Goal: Task Accomplishment & Management: Manage account settings

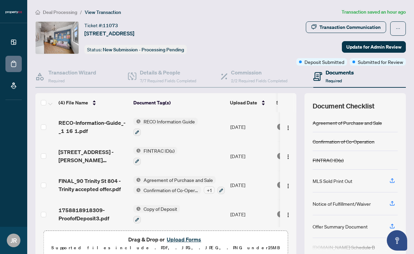
click at [58, 11] on span "Deal Processing" at bounding box center [60, 12] width 34 height 6
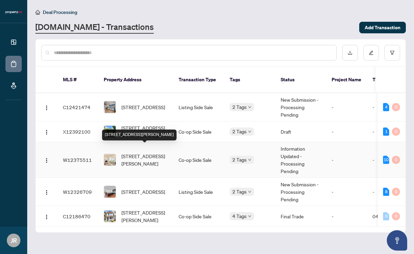
click at [142, 129] on div "[STREET_ADDRESS][PERSON_NAME]" at bounding box center [139, 134] width 74 height 11
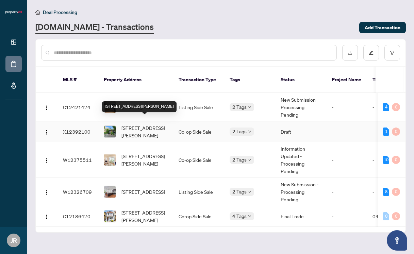
click at [161, 124] on span "[STREET_ADDRESS][PERSON_NAME]" at bounding box center [144, 131] width 46 height 15
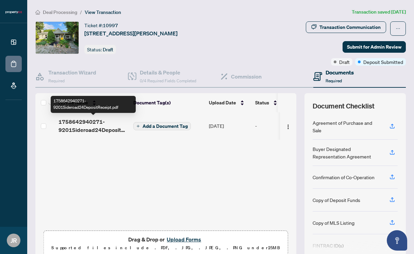
click at [91, 127] on span "1758642940271-9201Sideroad24DepositReceipt.pdf" at bounding box center [92, 126] width 69 height 16
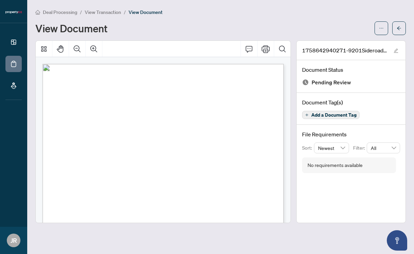
scroll to position [160, 0]
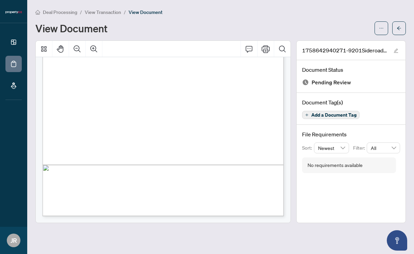
click at [102, 11] on span "View Transaction" at bounding box center [103, 12] width 36 height 6
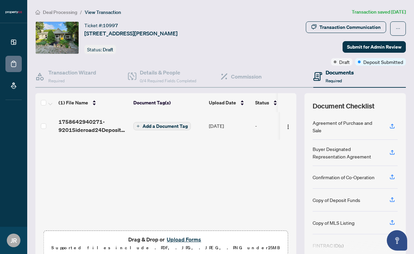
click at [171, 128] on button "Add a Document Tag" at bounding box center [161, 126] width 57 height 8
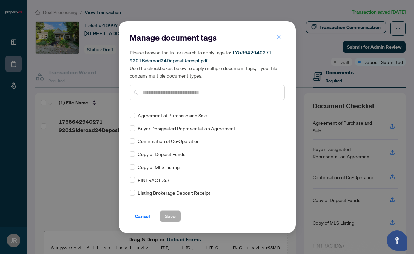
click at [160, 92] on input "text" at bounding box center [210, 92] width 137 height 7
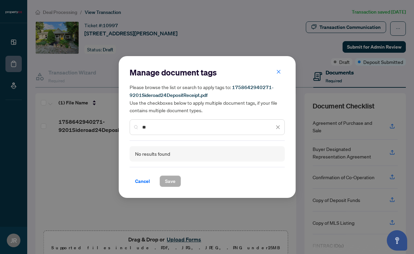
type input "*"
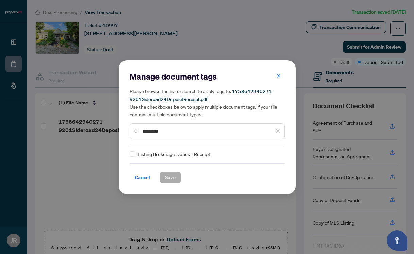
type input "*********"
click at [172, 175] on span "Save" at bounding box center [170, 177] width 11 height 11
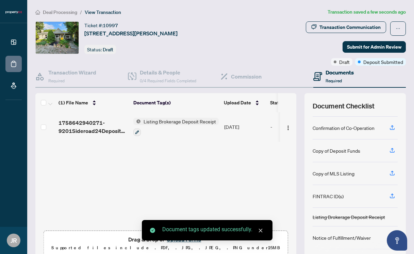
scroll to position [95, 0]
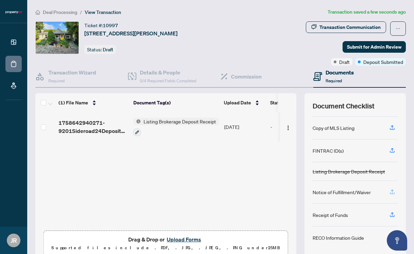
click at [391, 190] on icon "button" at bounding box center [392, 192] width 6 height 6
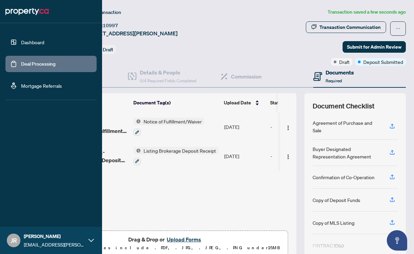
click at [21, 64] on link "Deal Processing" at bounding box center [38, 64] width 34 height 6
